Goal: Navigation & Orientation: Find specific page/section

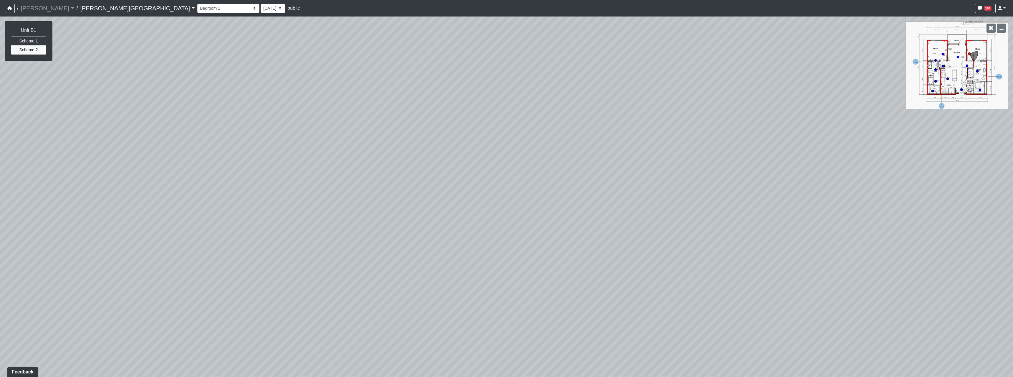
drag, startPoint x: 264, startPoint y: 89, endPoint x: 901, endPoint y: 23, distance: 640.4
click at [909, 14] on div "/ [PERSON_NAME] Loading... / [PERSON_NAME][GEOGRAPHIC_DATA] [PERSON_NAME][GEOGR…" at bounding box center [506, 188] width 1013 height 377
drag, startPoint x: 309, startPoint y: 36, endPoint x: 890, endPoint y: 69, distance: 581.2
click at [835, 69] on div "Loading... Bedroom Hallway 1 Loading... Bathroom 1" at bounding box center [506, 196] width 1013 height 360
drag, startPoint x: 517, startPoint y: 113, endPoint x: 460, endPoint y: 137, distance: 61.3
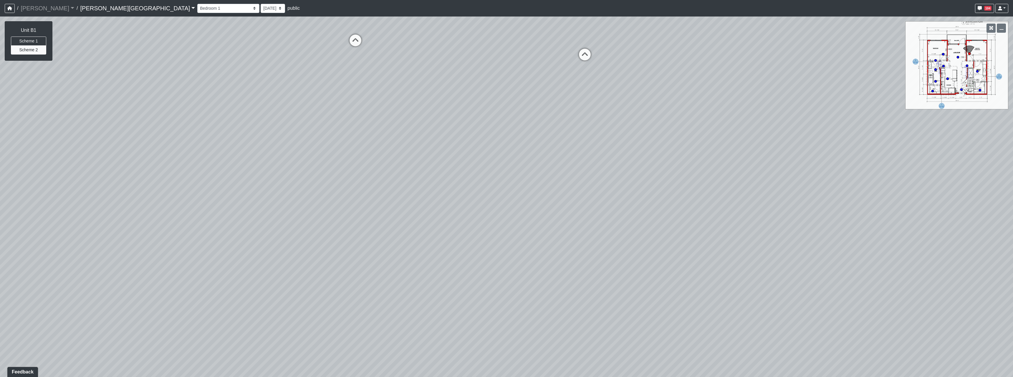
click at [460, 137] on div "Loading... Bedroom Hallway 1 Loading... Bathroom 1" at bounding box center [506, 196] width 1013 height 360
drag, startPoint x: 455, startPoint y: 149, endPoint x: 512, endPoint y: 285, distance: 147.0
click at [513, 285] on div "Loading... Bedroom Hallway 1 Loading... Bathroom 1" at bounding box center [506, 196] width 1013 height 360
click at [591, 232] on icon at bounding box center [595, 236] width 18 height 18
drag, startPoint x: 605, startPoint y: 231, endPoint x: 249, endPoint y: 218, distance: 356.4
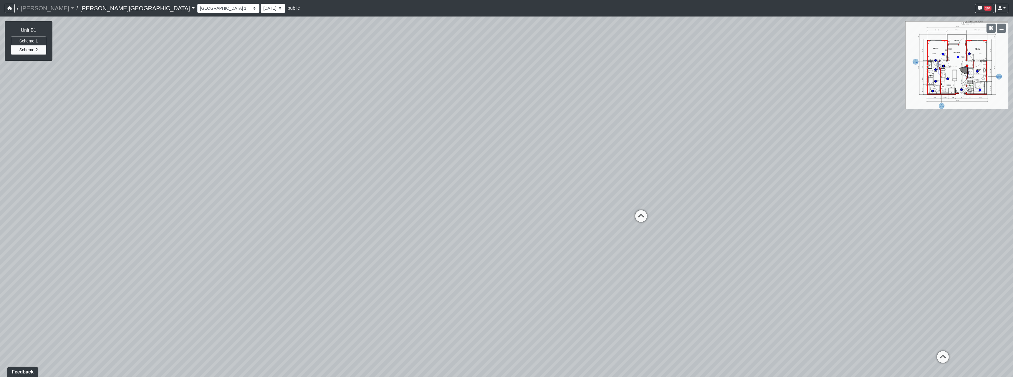
click at [249, 218] on div "Loading... Bedroom Hallway 1 Loading... Bathroom 1 Loading... Bedroom Hallway 2…" at bounding box center [506, 196] width 1013 height 360
drag, startPoint x: 568, startPoint y: 284, endPoint x: 234, endPoint y: 221, distance: 340.3
click at [188, 218] on div "Loading... Bedroom Hallway 1 Loading... Bathroom 1 Loading... Bedroom Hallway 2…" at bounding box center [506, 196] width 1013 height 360
click at [569, 220] on icon at bounding box center [564, 224] width 18 height 18
drag, startPoint x: 319, startPoint y: 216, endPoint x: 963, endPoint y: 210, distance: 643.5
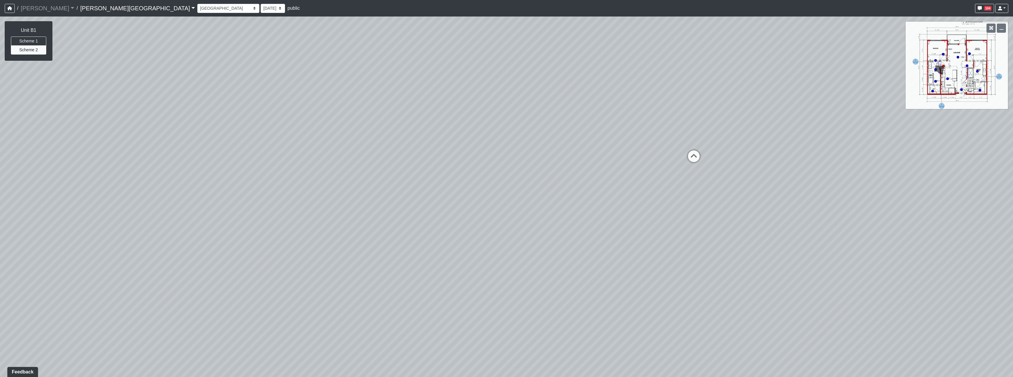
click at [954, 210] on div "Loading... Bedroom Hallway 1 Loading... Bathroom 1 Loading... Bedroom Hallway 2…" at bounding box center [506, 196] width 1013 height 360
drag, startPoint x: 419, startPoint y: 222, endPoint x: 846, endPoint y: 205, distance: 426.9
click at [846, 205] on div "Loading... Bedroom Hallway 1 Loading... Bathroom 1 Loading... Bedroom Hallway 2…" at bounding box center [506, 196] width 1013 height 360
click at [393, 207] on icon at bounding box center [399, 214] width 18 height 18
select select "u6Z36FcAF5WcYXFyW6A5xH"
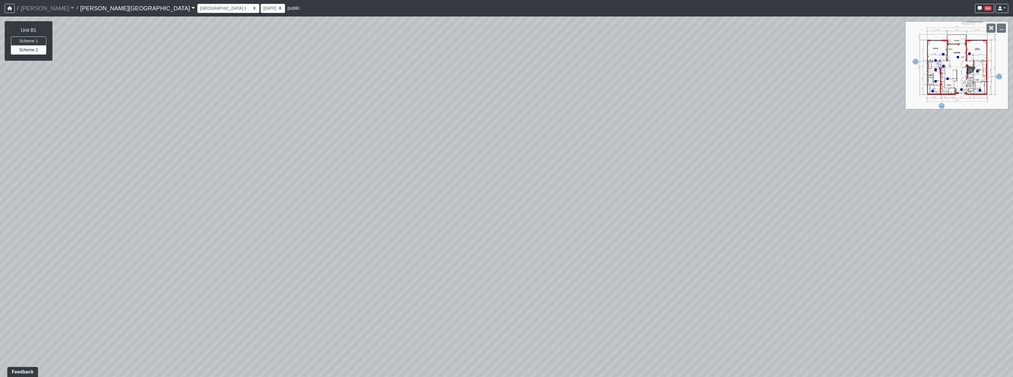
drag, startPoint x: 740, startPoint y: 208, endPoint x: 34, endPoint y: 173, distance: 706.8
click at [54, 172] on div "Loading... Bedroom Hallway 1 Loading... Bathroom 1 Loading... Bedroom Hallway 2…" at bounding box center [506, 196] width 1013 height 360
drag, startPoint x: 470, startPoint y: 186, endPoint x: 322, endPoint y: 275, distance: 172.8
click at [323, 275] on div "Loading... Bedroom Hallway 1 Loading... Bathroom 1 Loading... Bedroom Hallway 2…" at bounding box center [506, 196] width 1013 height 360
drag, startPoint x: 345, startPoint y: 167, endPoint x: 361, endPoint y: 183, distance: 23.1
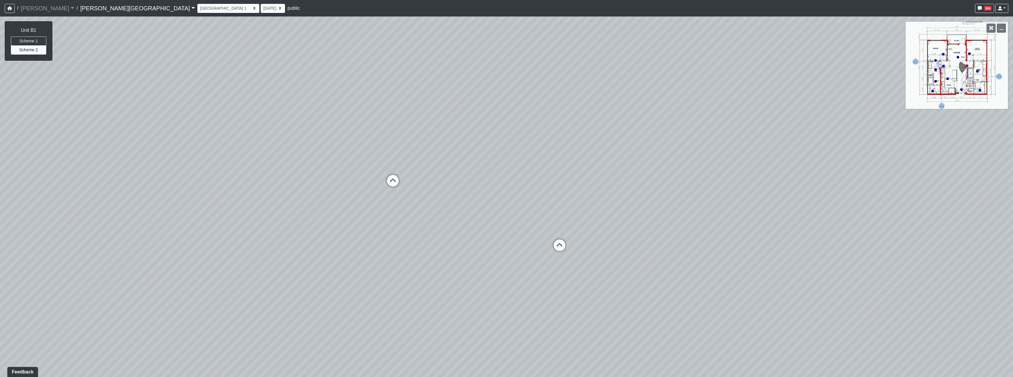
click at [361, 183] on div "Loading... Bedroom Hallway 1 Loading... Bathroom 1 Loading... Bedroom Hallway 2…" at bounding box center [506, 196] width 1013 height 360
drag, startPoint x: 545, startPoint y: 211, endPoint x: 526, endPoint y: 209, distance: 19.5
click at [523, 208] on div "Loading... Bedroom Hallway 1 Loading... Bathroom 1 Loading... Bedroom Hallway 2…" at bounding box center [506, 196] width 1013 height 360
